Goal: Communication & Community: Participate in discussion

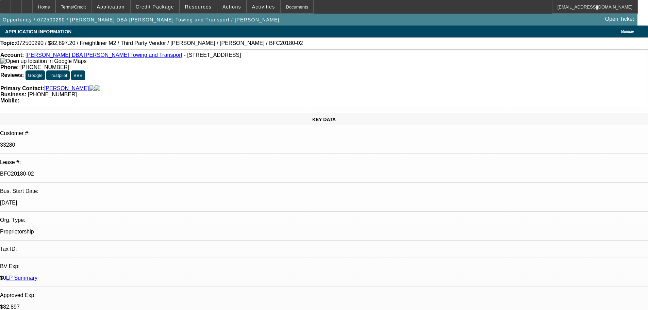
select select "0.1"
select select "0"
select select "6"
select select "0.1"
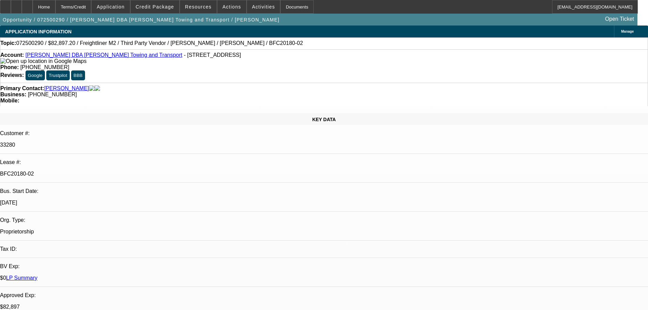
select select "0"
select select "6"
select select "0.1"
select select "0"
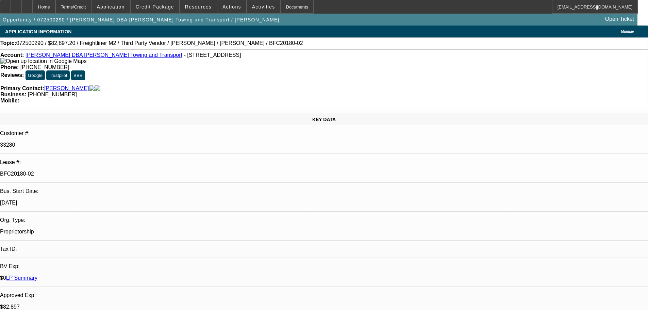
select select "0"
select select "6"
select select "0.1"
select select "0"
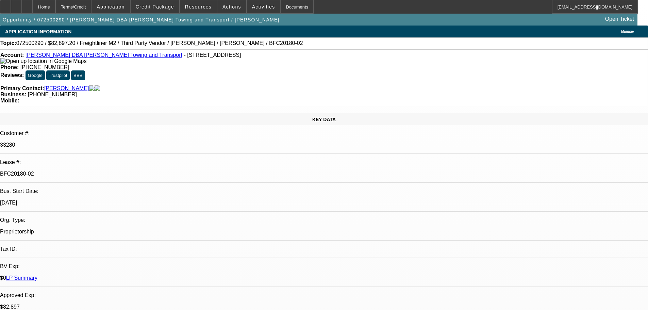
select select "6"
click at [290, 7] on div "Documents" at bounding box center [296, 7] width 33 height 14
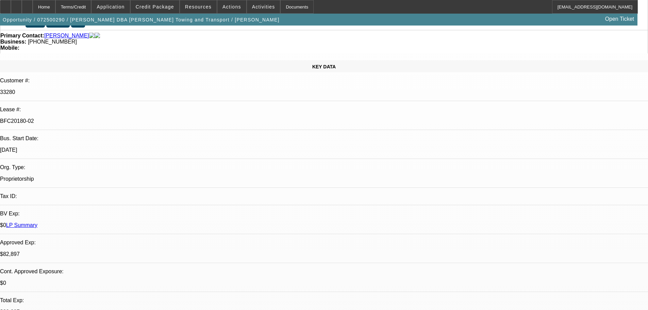
scroll to position [68, 0]
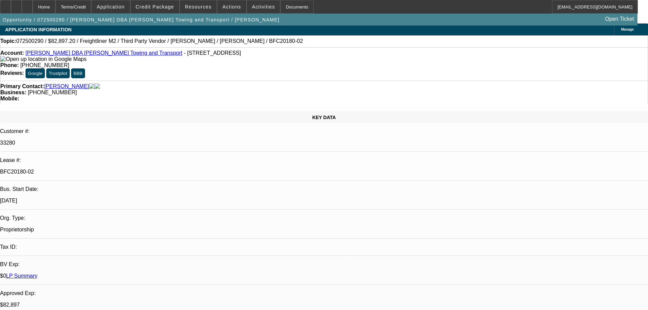
scroll to position [0, 0]
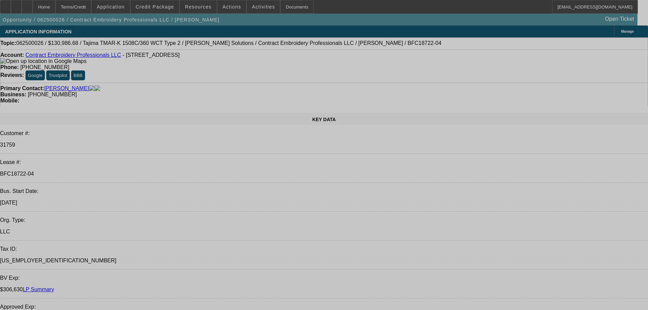
select select "0"
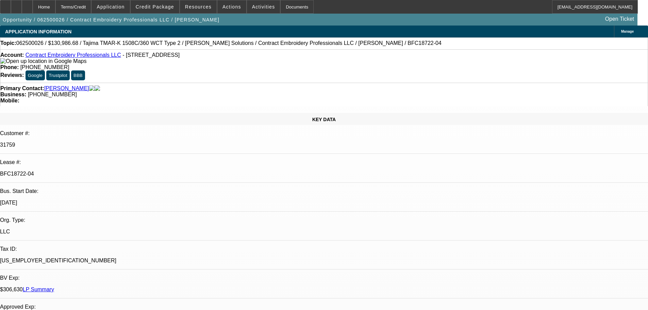
select select "2"
select select "0.1"
select select "4"
select select "0"
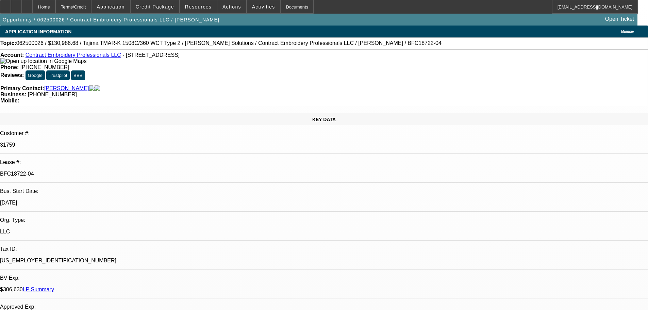
select select "2"
select select "0.1"
select select "4"
select select "0"
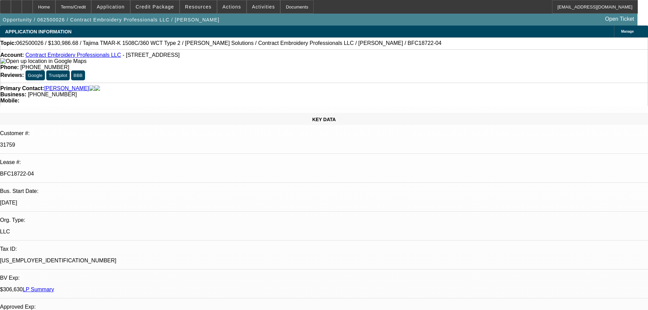
select select "2"
select select "0.1"
select select "4"
select select "0"
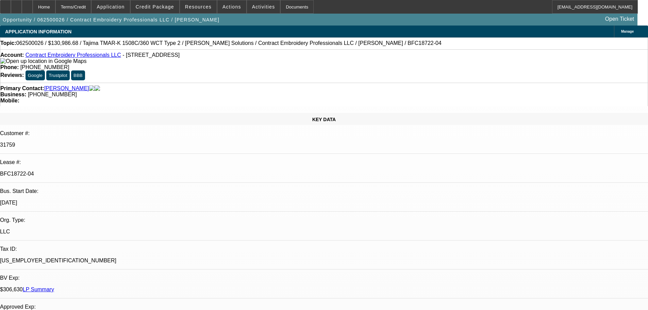
select select "2"
select select "0.1"
select select "4"
click at [284, 8] on div "Documents" at bounding box center [296, 7] width 33 height 14
